Goal: Information Seeking & Learning: Check status

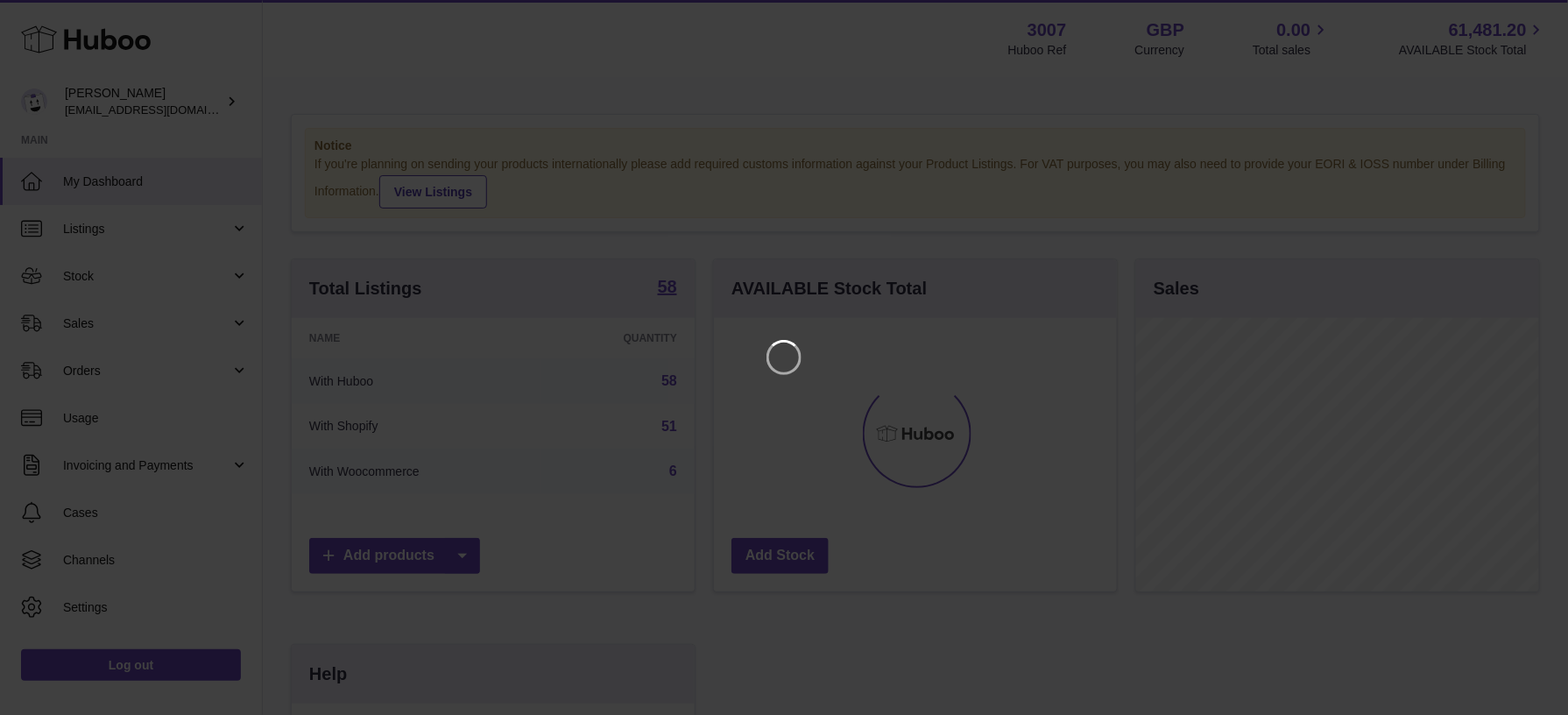
scroll to position [273, 407]
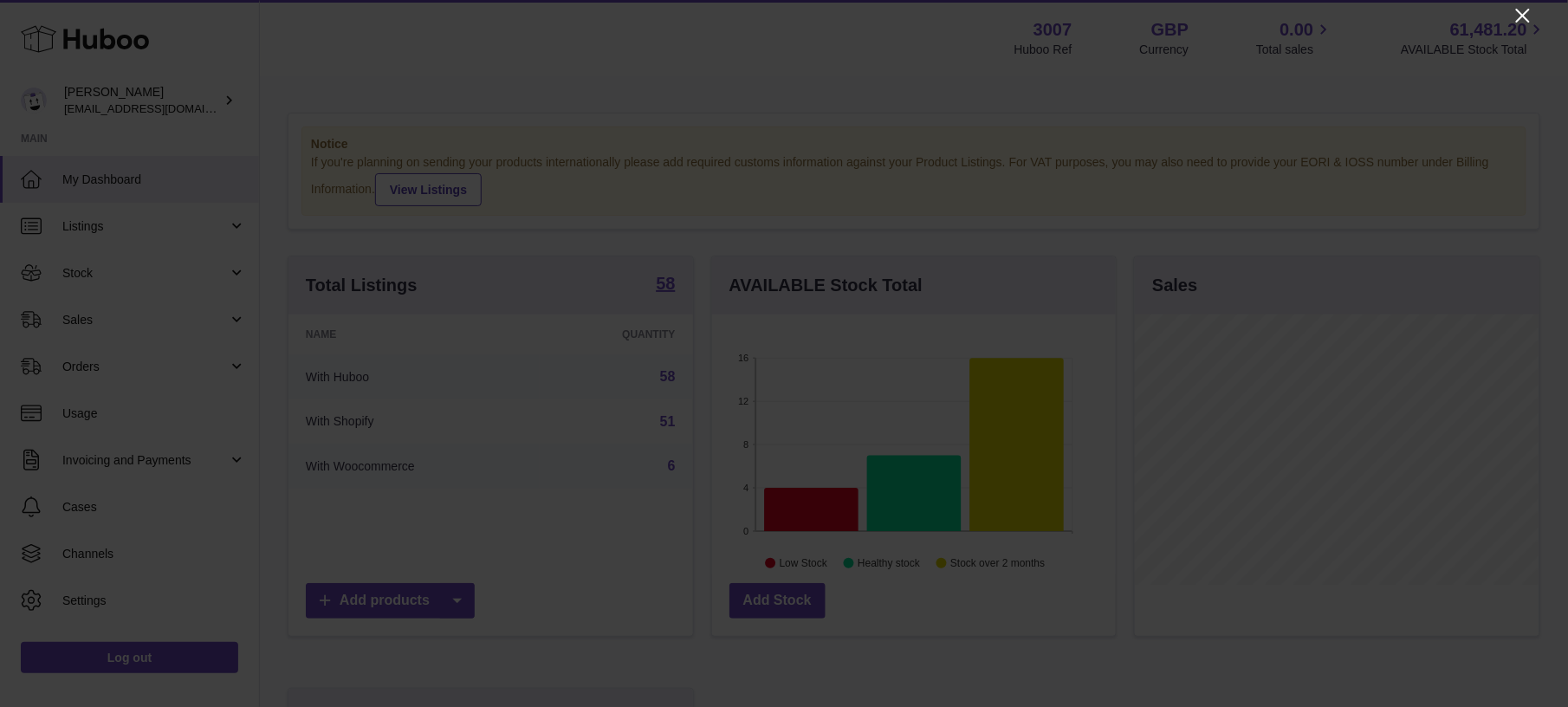
click at [1528, 12] on icon "Close" at bounding box center [1523, 16] width 20 height 20
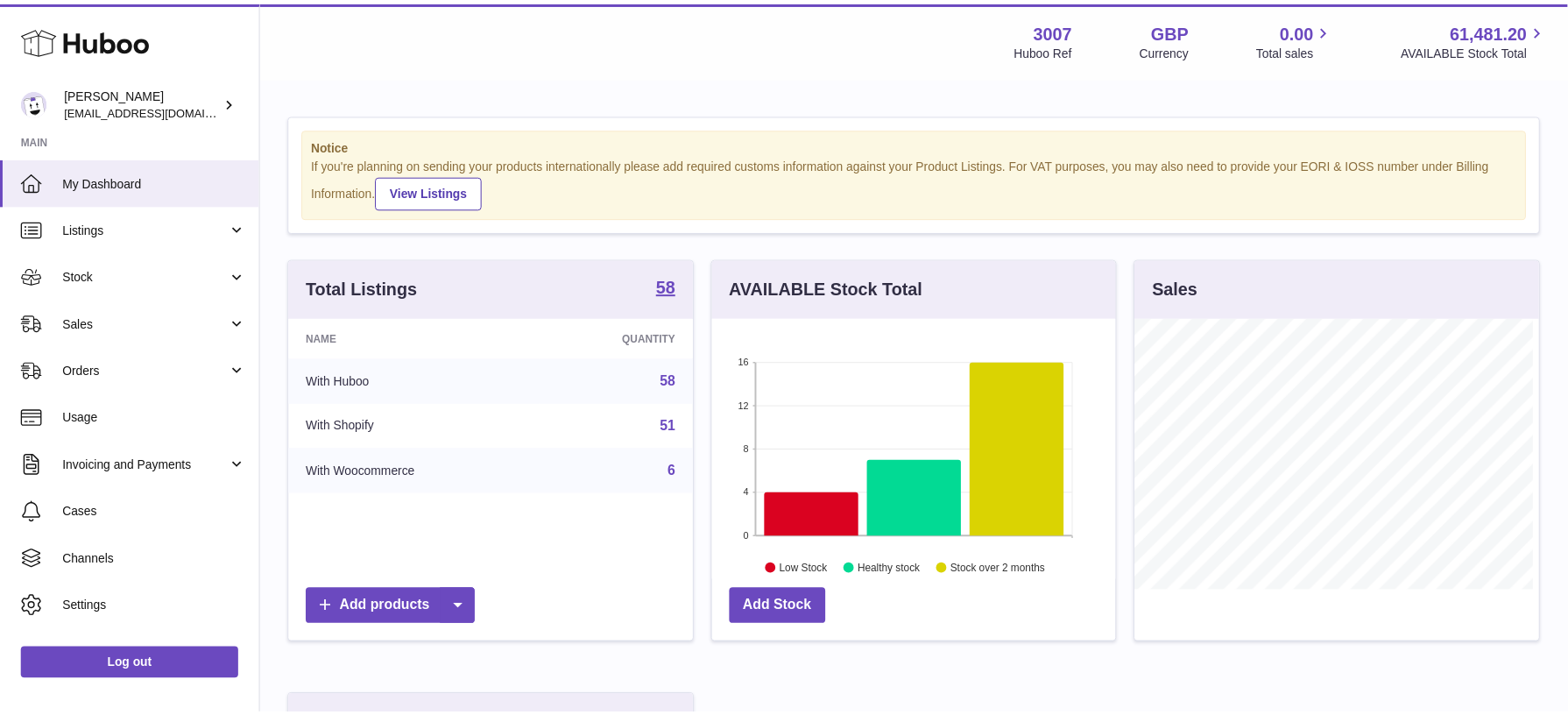
scroll to position [875845, 875753]
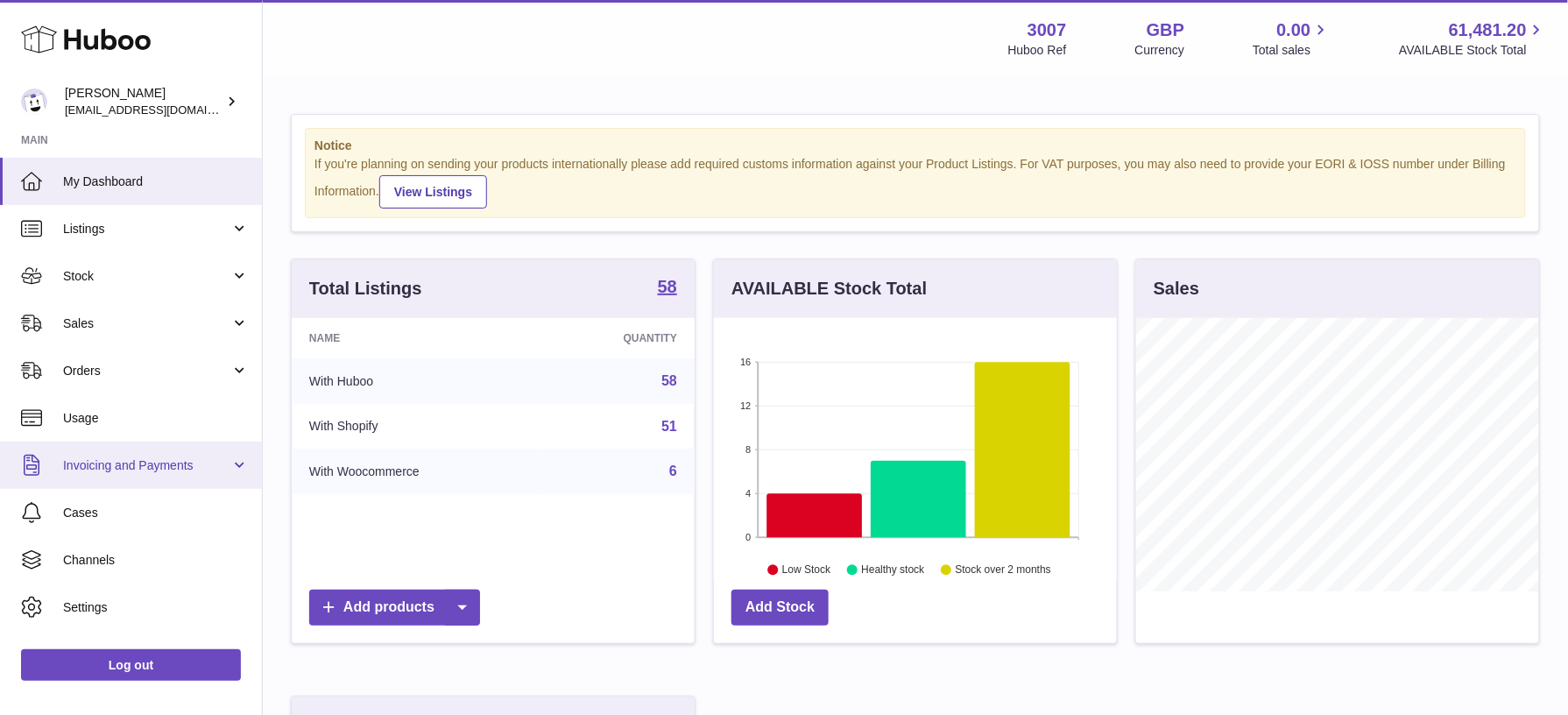
click at [137, 466] on span "Invoicing and Payments" at bounding box center [146, 465] width 167 height 17
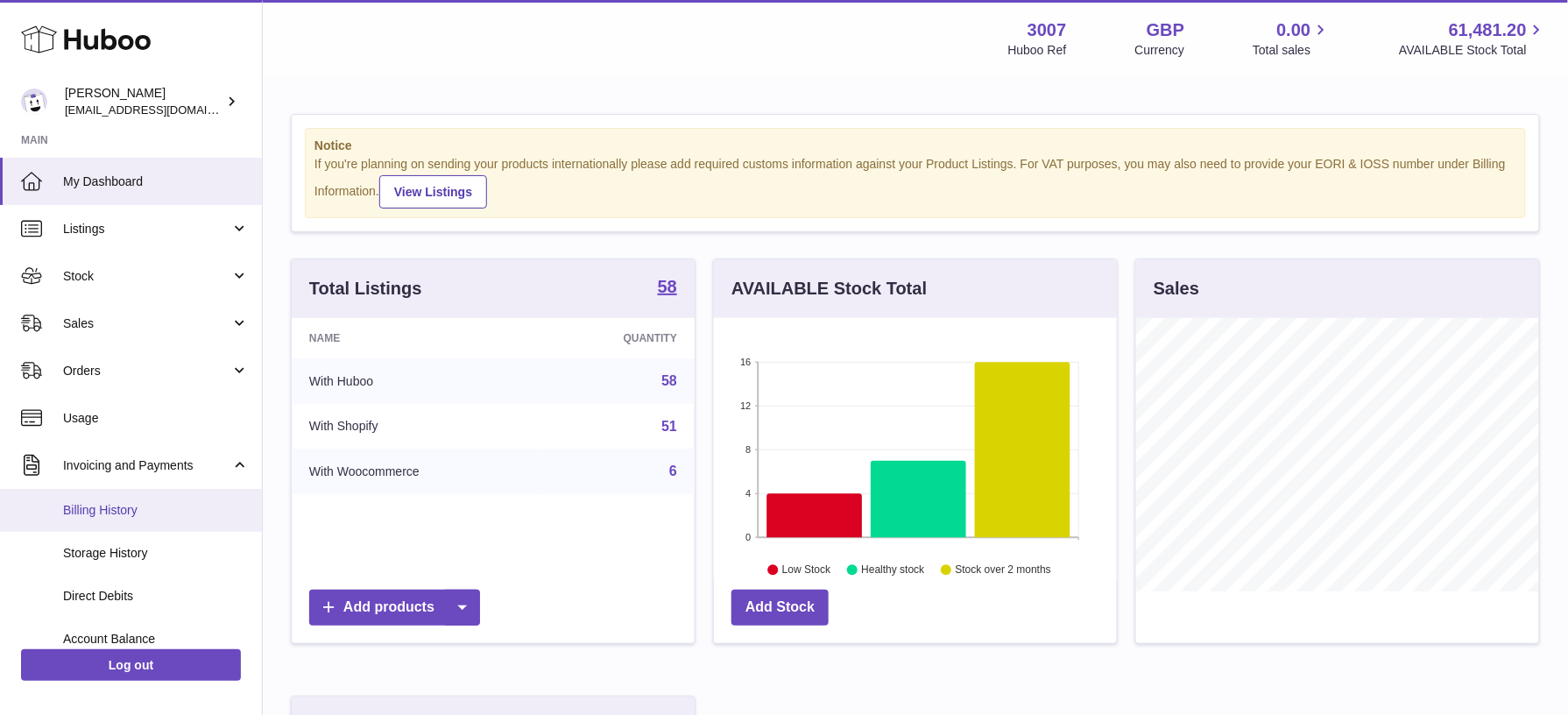
click at [97, 507] on span "Billing History" at bounding box center [156, 510] width 186 height 17
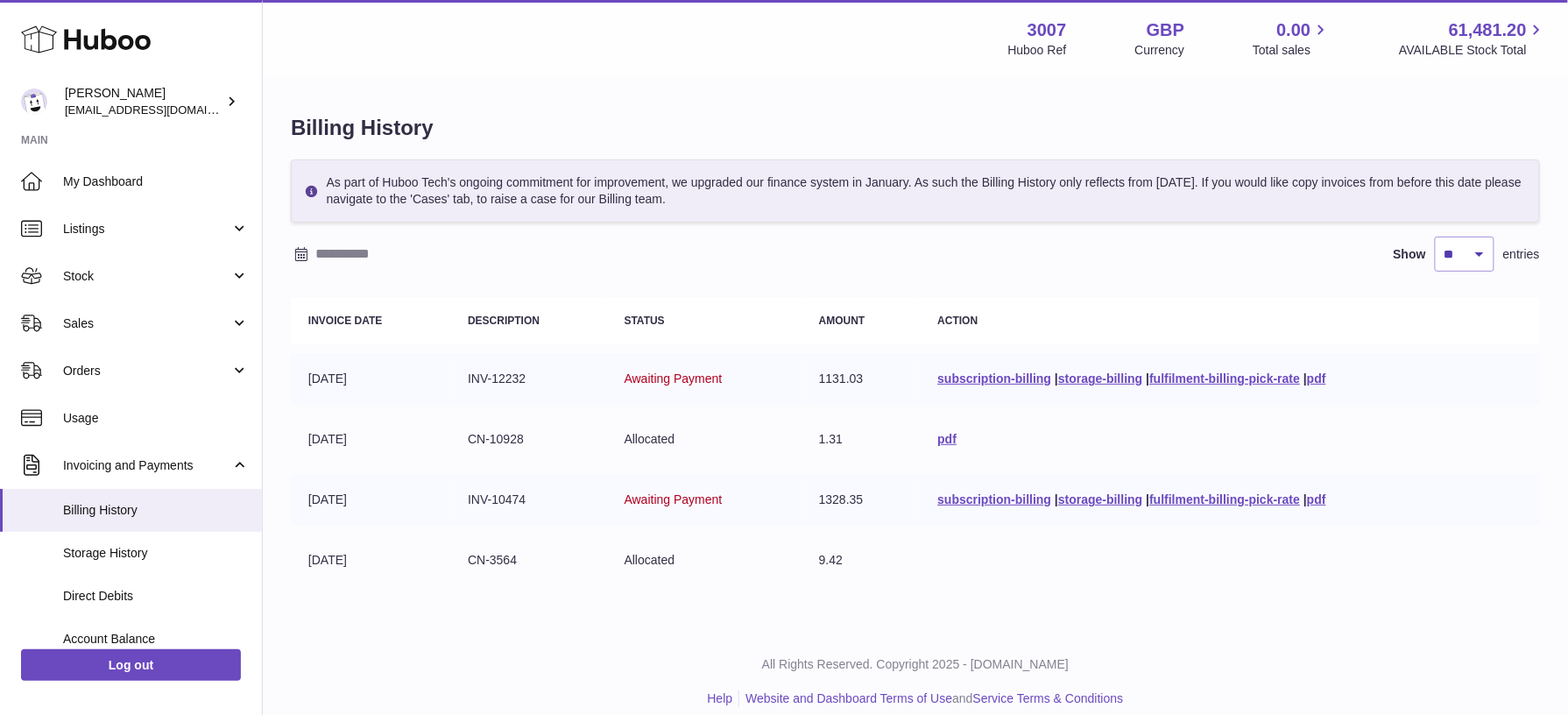
scroll to position [15, 0]
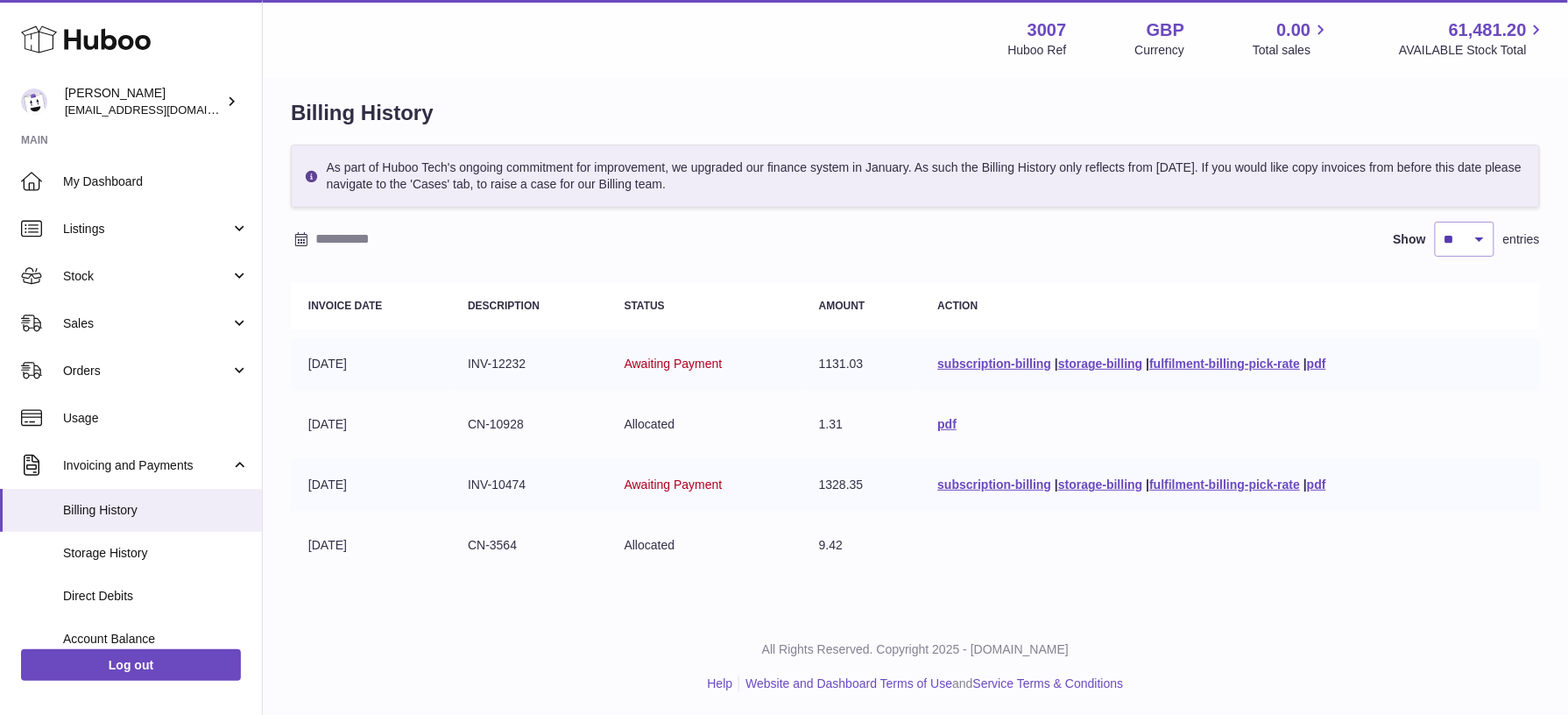
click at [515, 361] on td "INV-12232" at bounding box center [528, 363] width 157 height 52
click at [974, 364] on link "subscription-billing" at bounding box center [994, 363] width 114 height 14
click at [1125, 359] on link "storage-billing" at bounding box center [1101, 363] width 84 height 14
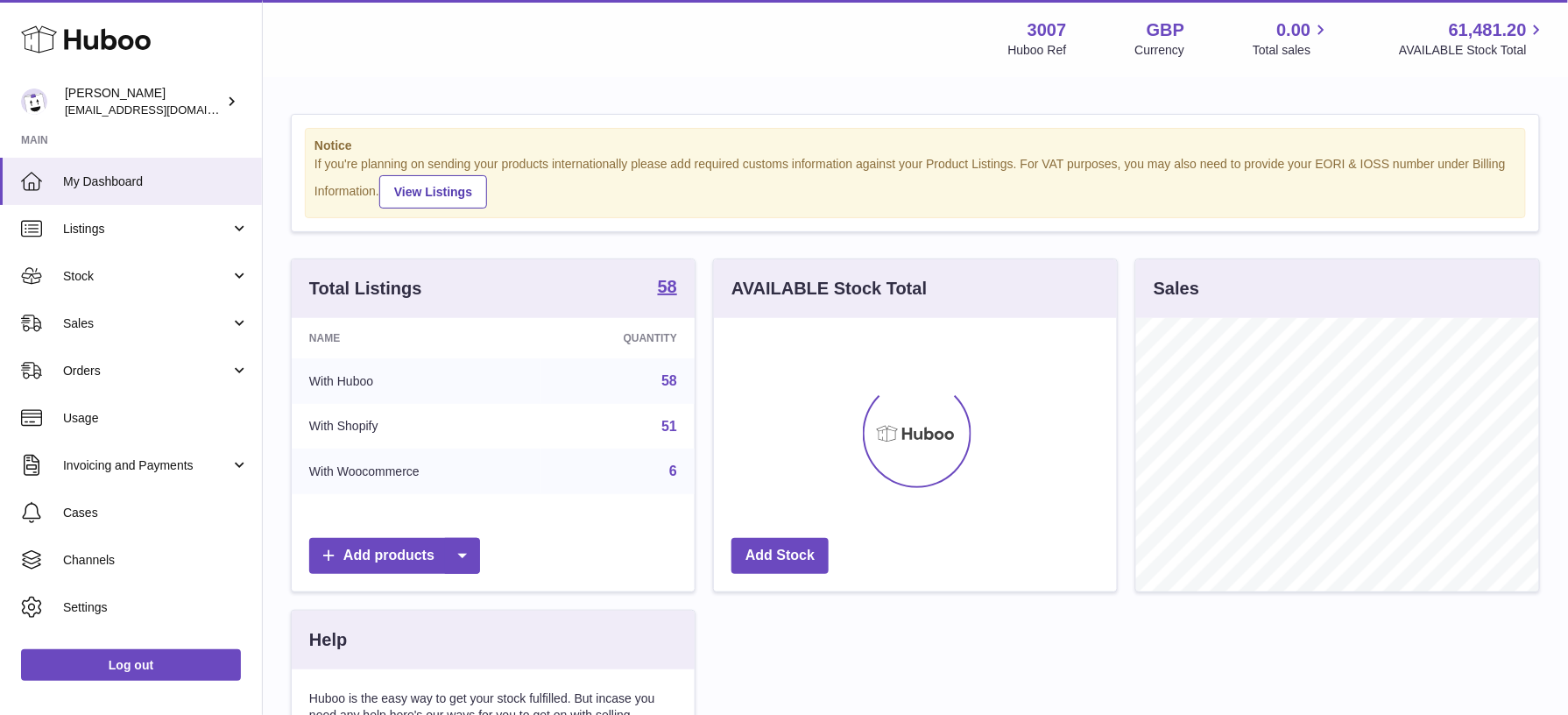
scroll to position [273, 402]
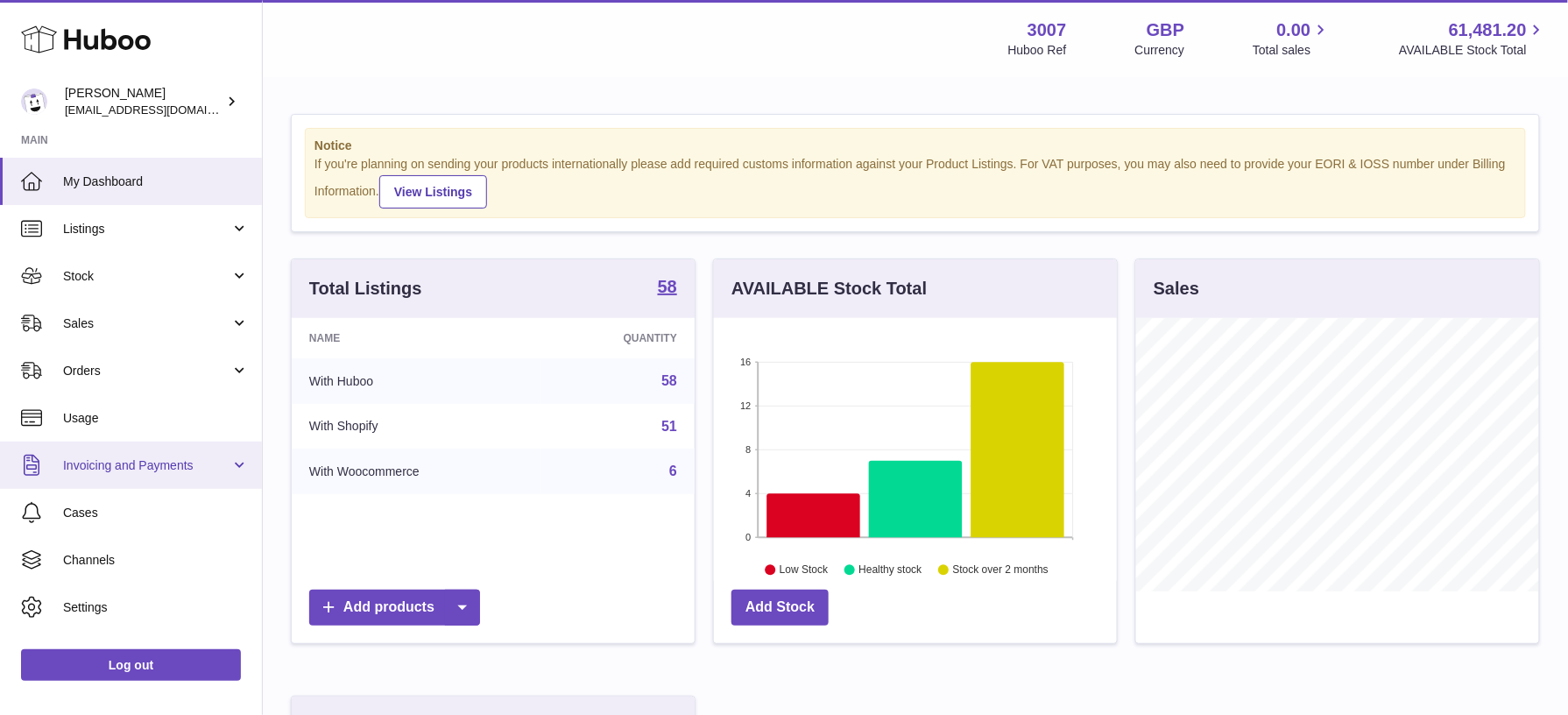
click at [109, 470] on span "Invoicing and Payments" at bounding box center [146, 465] width 167 height 17
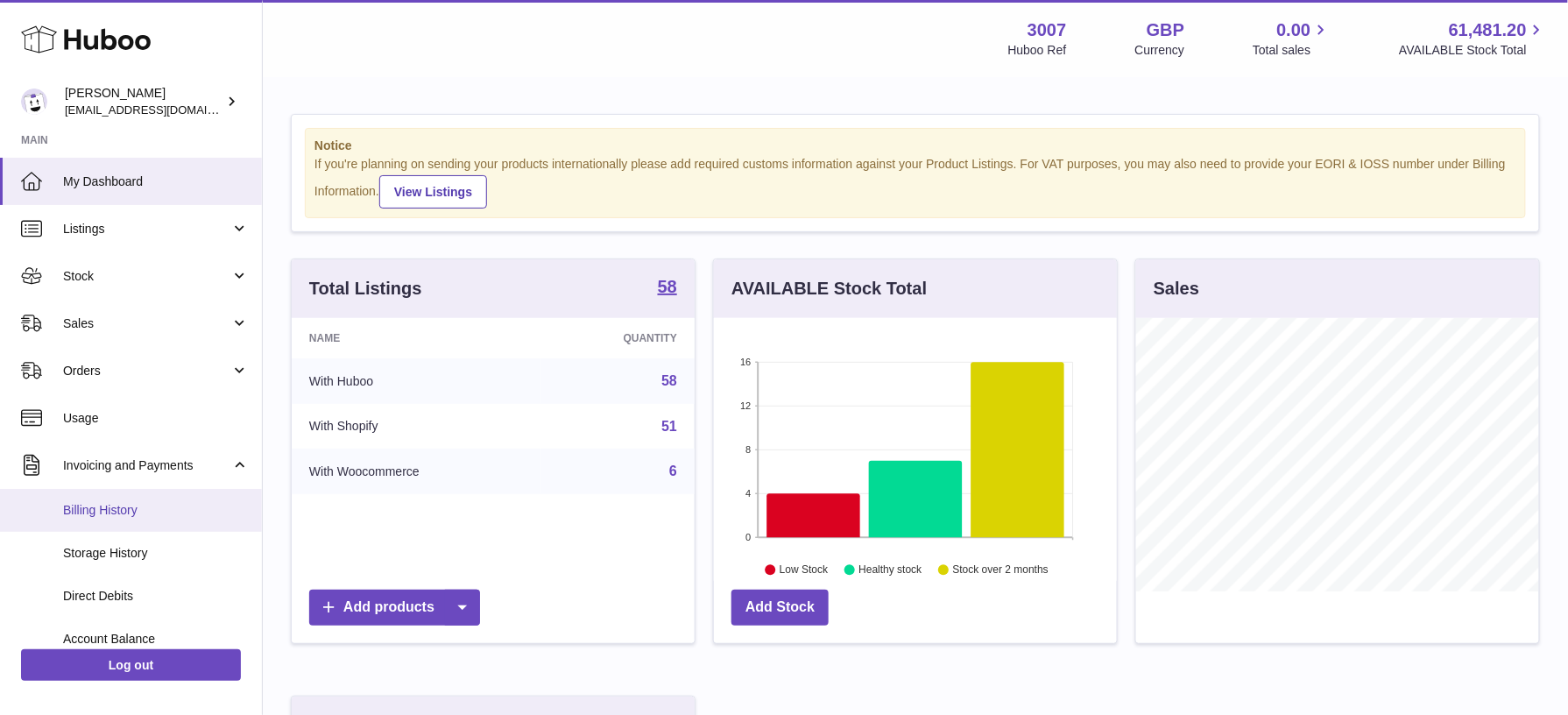
click at [88, 512] on span "Billing History" at bounding box center [156, 510] width 186 height 17
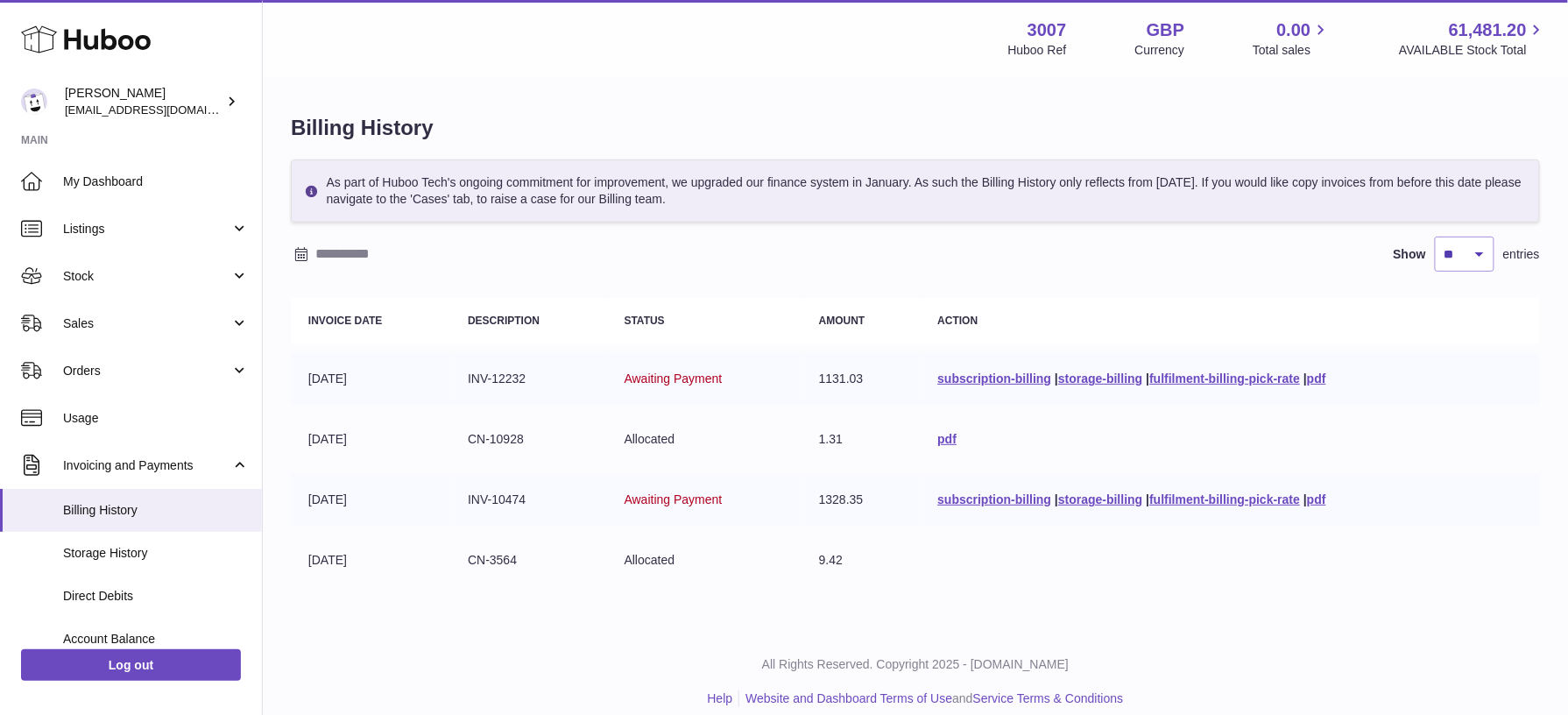
scroll to position [15, 0]
